Goal: Task Accomplishment & Management: Use online tool/utility

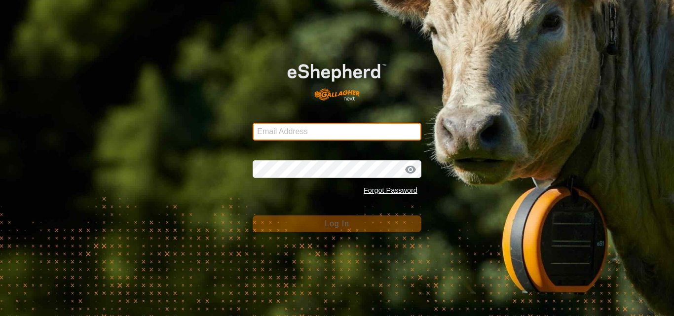
click at [273, 140] on input "Email Address" at bounding box center [337, 132] width 169 height 18
click at [331, 129] on input "Email Address" at bounding box center [337, 132] width 169 height 18
type input "[EMAIL_ADDRESS][DOMAIN_NAME]"
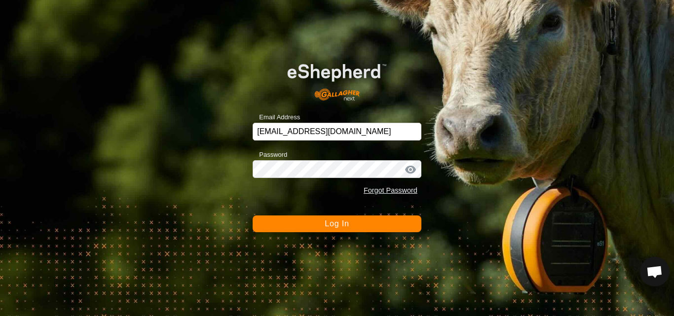
click at [326, 228] on span "Log In" at bounding box center [337, 224] width 24 height 8
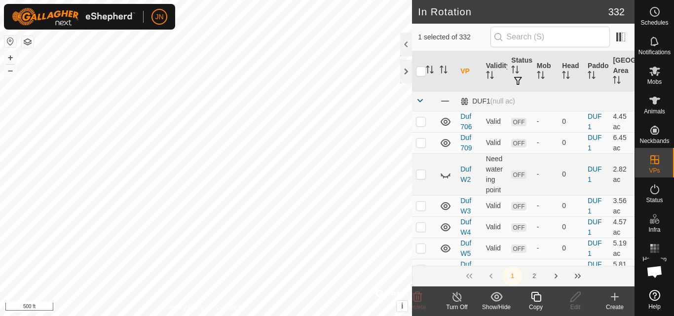
click at [540, 292] on icon at bounding box center [536, 297] width 12 height 12
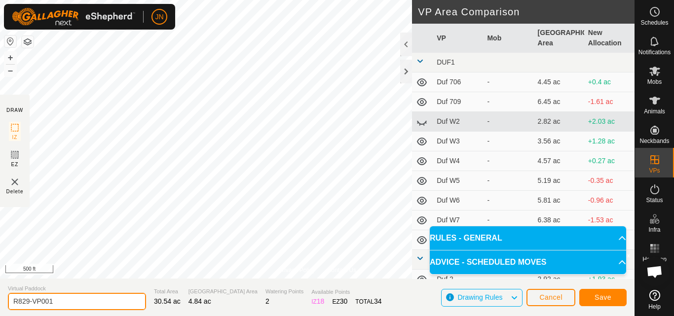
click at [66, 305] on input "R829-VP001" at bounding box center [77, 301] width 138 height 17
type input "R830"
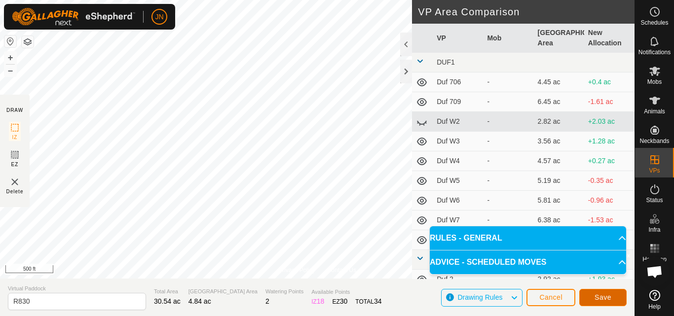
click at [607, 298] on span "Save" at bounding box center [603, 298] width 17 height 8
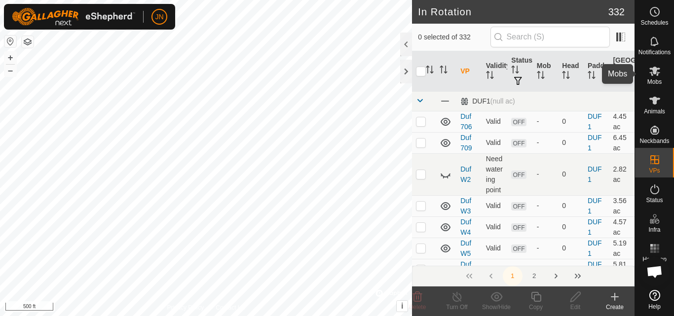
click at [655, 70] on icon at bounding box center [655, 71] width 11 height 9
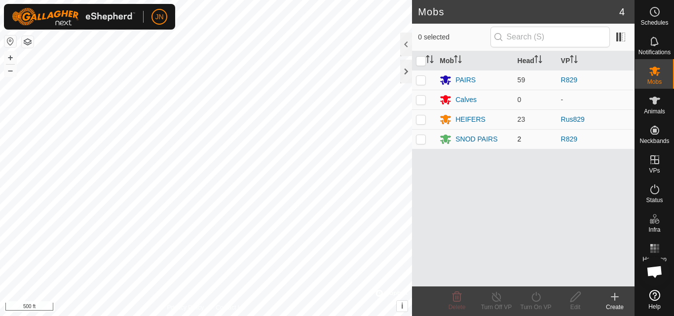
click at [421, 140] on p-checkbox at bounding box center [421, 139] width 10 height 8
checkbox input "true"
click at [421, 80] on p-checkbox at bounding box center [421, 80] width 10 height 8
checkbox input "true"
click at [537, 300] on icon at bounding box center [536, 297] width 12 height 12
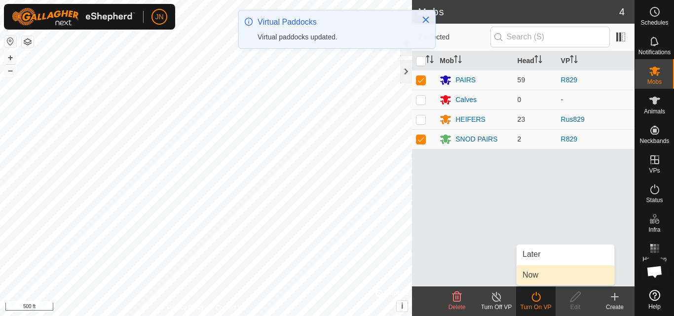
click at [538, 270] on link "Now" at bounding box center [566, 276] width 98 height 20
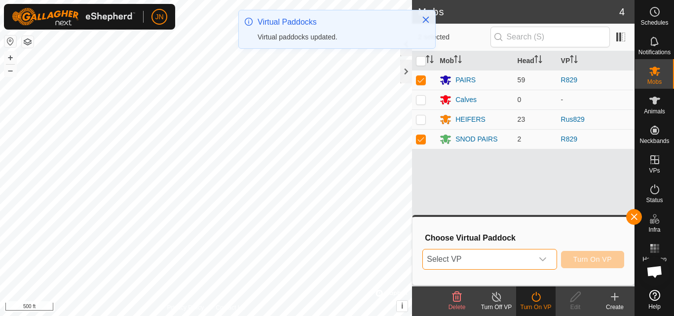
click at [510, 254] on span "Select VP" at bounding box center [478, 260] width 110 height 20
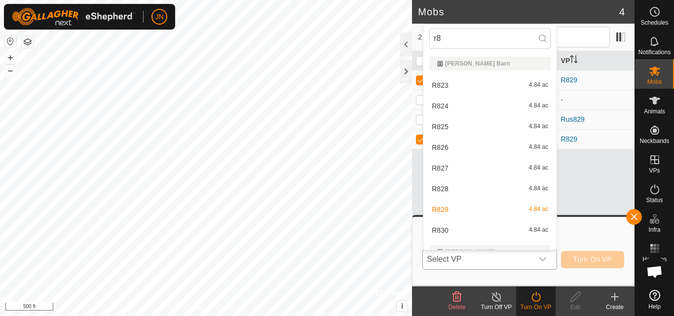
type input "r83"
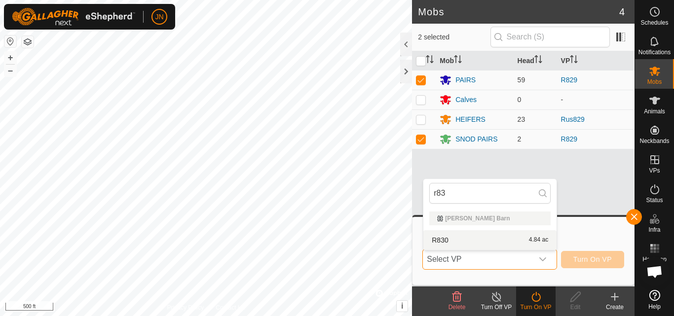
drag, startPoint x: 510, startPoint y: 254, endPoint x: 517, endPoint y: 237, distance: 18.6
click at [517, 249] on p-select "Select VP r83 [PERSON_NAME] Barn R830 4.84 ac" at bounding box center [490, 259] width 134 height 21
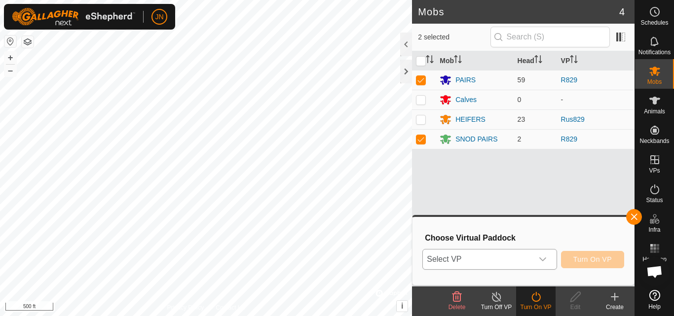
click at [511, 249] on p-select "Select VP" at bounding box center [490, 259] width 134 height 21
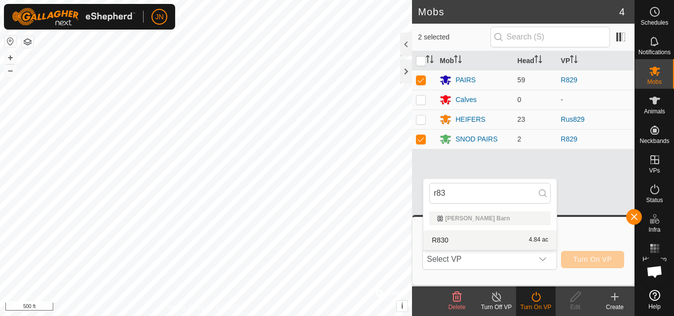
click at [509, 239] on li "R830 4.84 ac" at bounding box center [490, 241] width 133 height 20
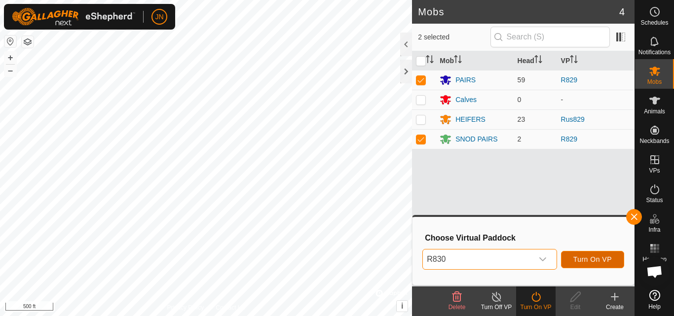
click at [589, 256] on span "Turn On VP" at bounding box center [593, 260] width 39 height 8
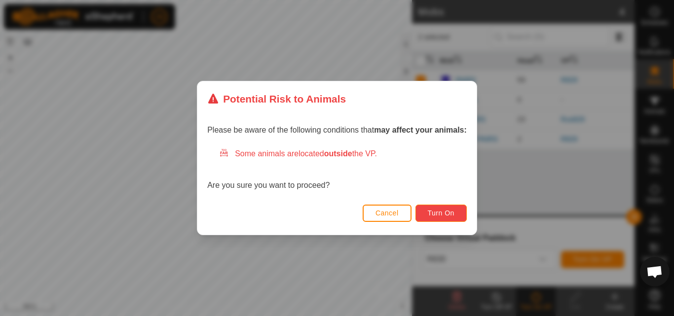
click at [447, 213] on span "Turn On" at bounding box center [441, 213] width 27 height 8
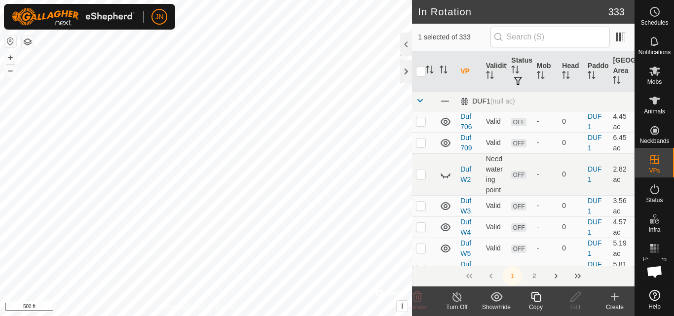
click at [537, 299] on icon at bounding box center [536, 297] width 12 height 12
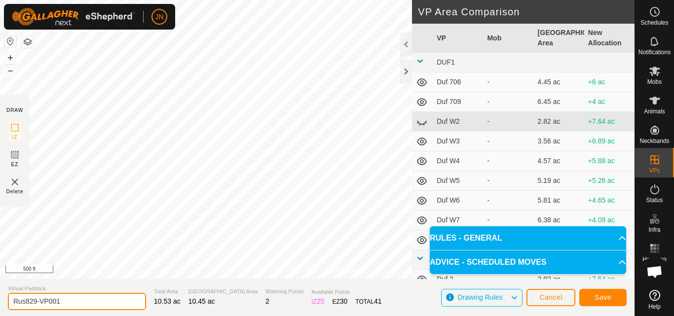
click at [93, 302] on input "Rus829-VP001" at bounding box center [77, 301] width 138 height 17
type input "Rus830"
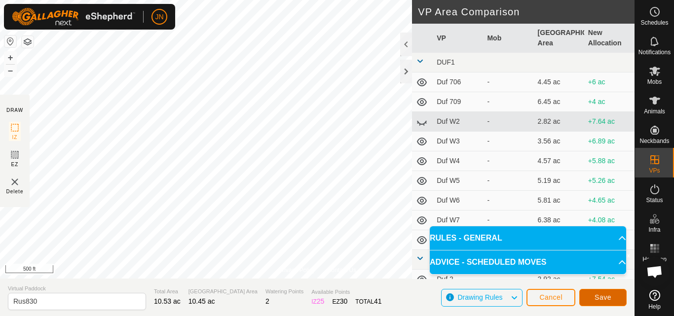
click at [605, 298] on span "Save" at bounding box center [603, 298] width 17 height 8
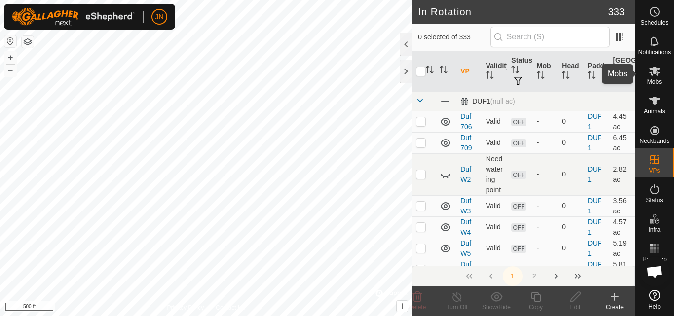
click at [653, 68] on icon at bounding box center [655, 71] width 11 height 9
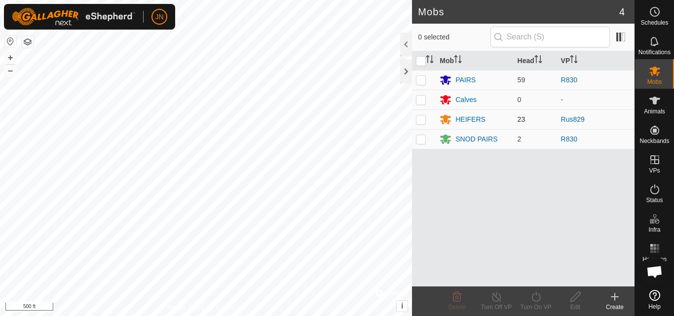
click at [422, 122] on p-checkbox at bounding box center [421, 120] width 10 height 8
checkbox input "true"
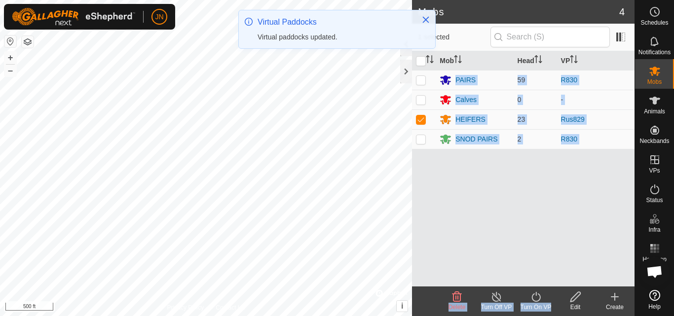
drag, startPoint x: 517, startPoint y: 236, endPoint x: 550, endPoint y: 310, distance: 80.5
click at [550, 310] on article "Mobs 4 1 selected Mob Head VP PAIRS 59 R830 Calves 0 - HEIFERS 23 Rus829 SNOD P…" at bounding box center [523, 158] width 223 height 316
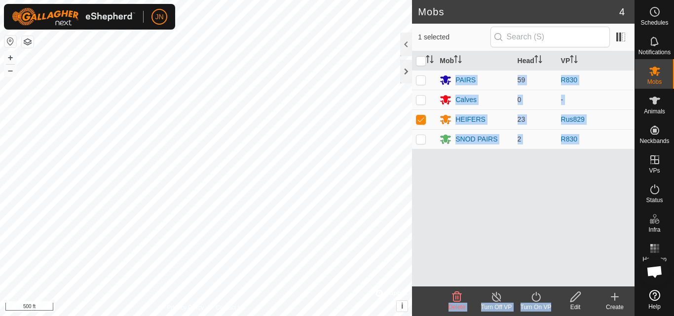
click at [539, 296] on icon at bounding box center [536, 297] width 12 height 12
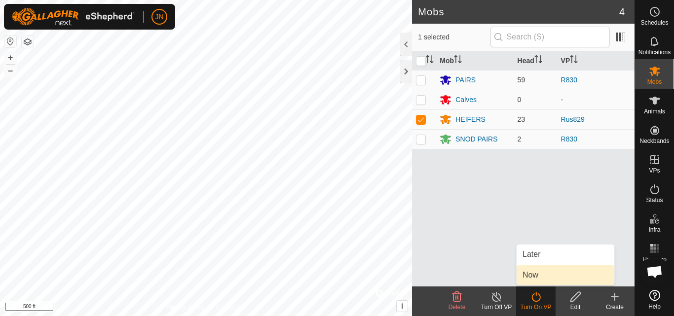
click at [543, 277] on link "Now" at bounding box center [566, 276] width 98 height 20
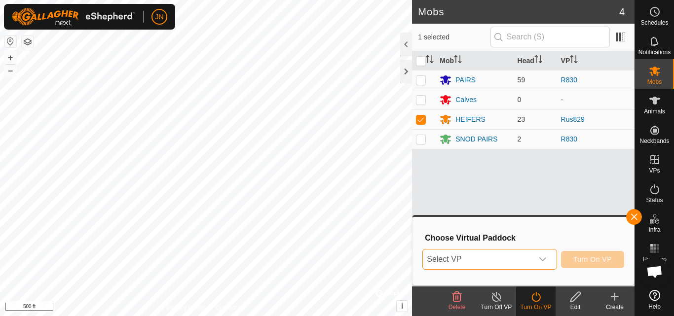
click at [515, 259] on span "Select VP" at bounding box center [478, 260] width 110 height 20
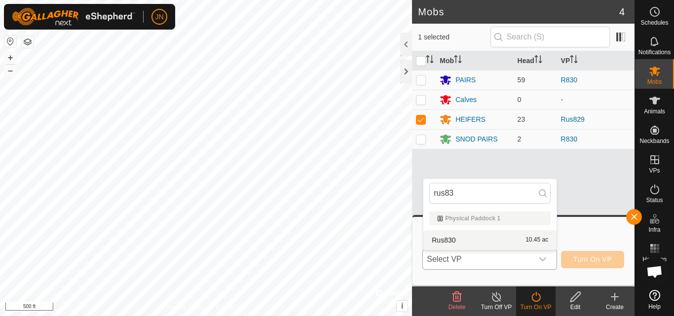
type input "rus83"
click at [517, 243] on li "Rus830 10.45 ac" at bounding box center [490, 241] width 133 height 20
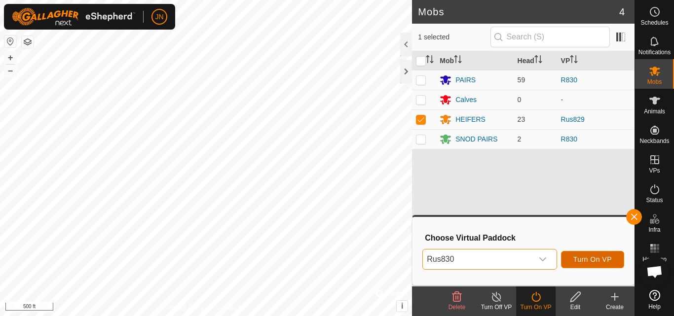
click at [586, 257] on span "Turn On VP" at bounding box center [593, 260] width 39 height 8
